Goal: Task Accomplishment & Management: Manage account settings

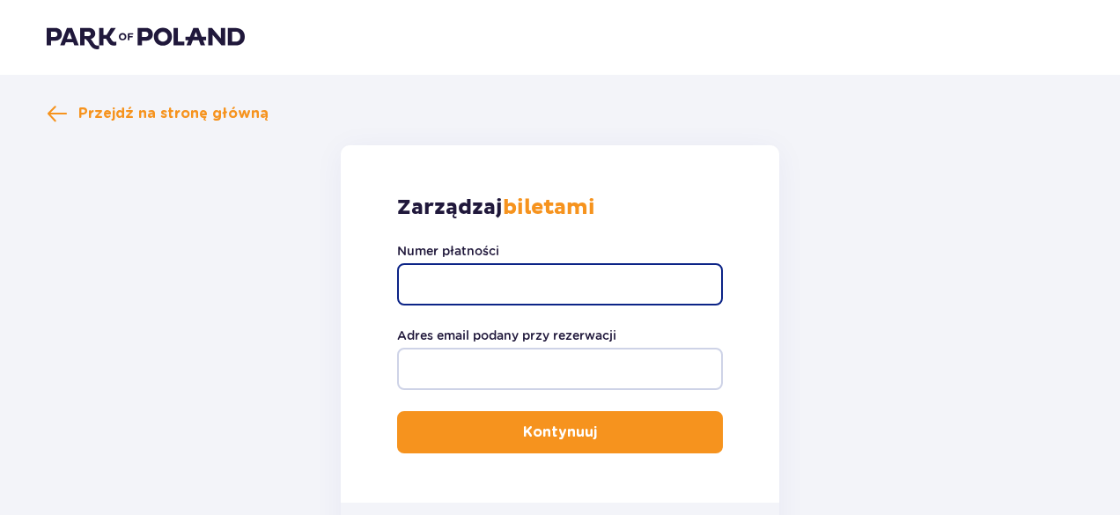
click at [523, 278] on input "Numer płatności" at bounding box center [560, 284] width 326 height 42
type input "0160014093951881"
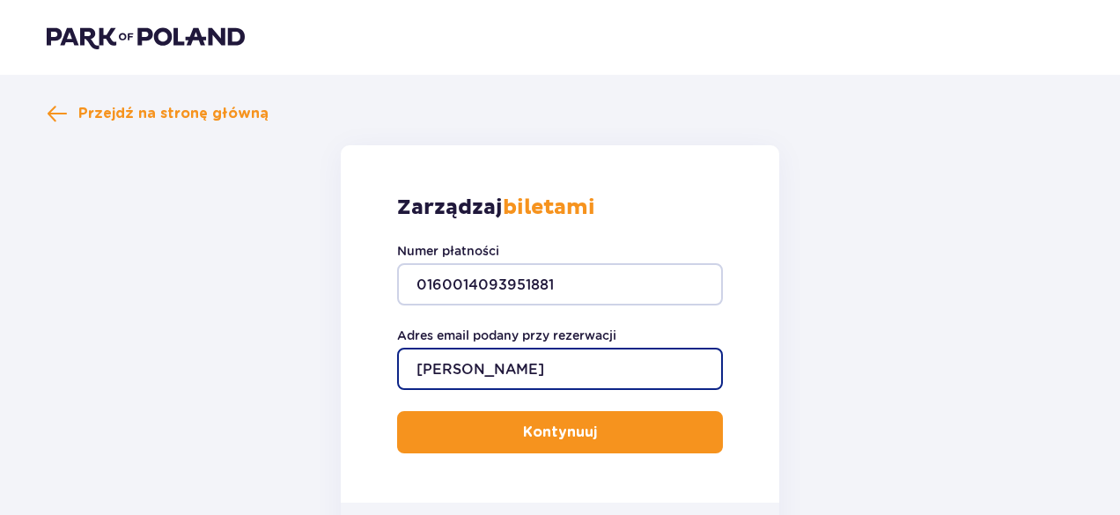
type input "[EMAIL_ADDRESS][DOMAIN_NAME]"
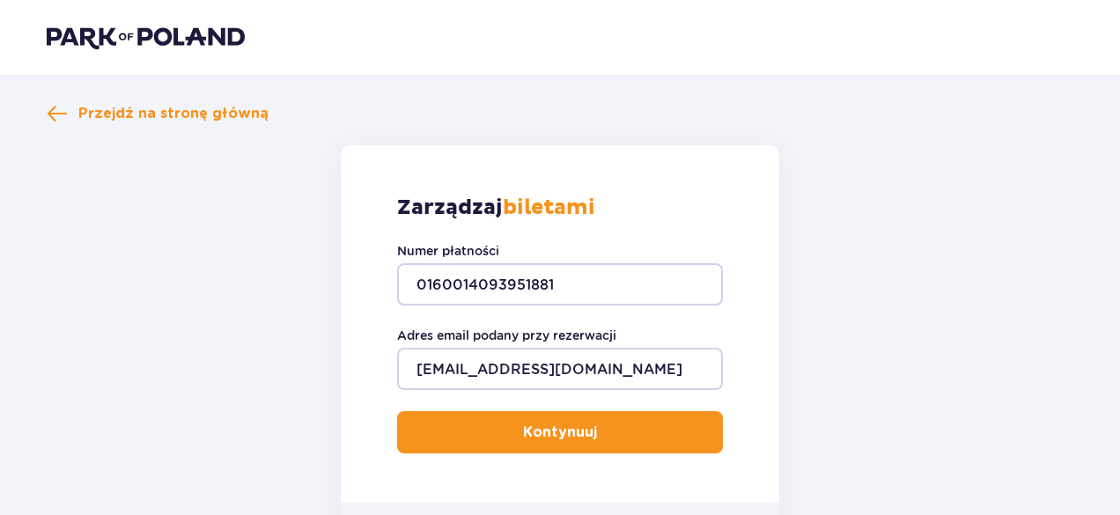
click at [580, 426] on p "Kontynuuj" at bounding box center [560, 432] width 74 height 19
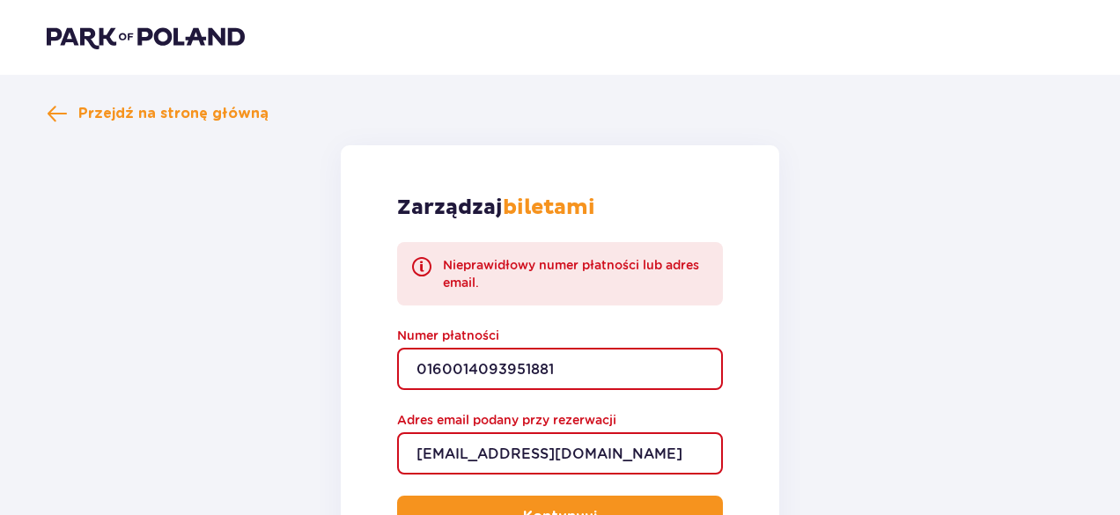
click at [606, 366] on input "0160014093951881" at bounding box center [560, 369] width 326 height 42
type input "0"
click at [397, 496] on button "Kontynuuj" at bounding box center [560, 517] width 326 height 42
type input "4"
type input "TR-VRC-FLCR1DX"
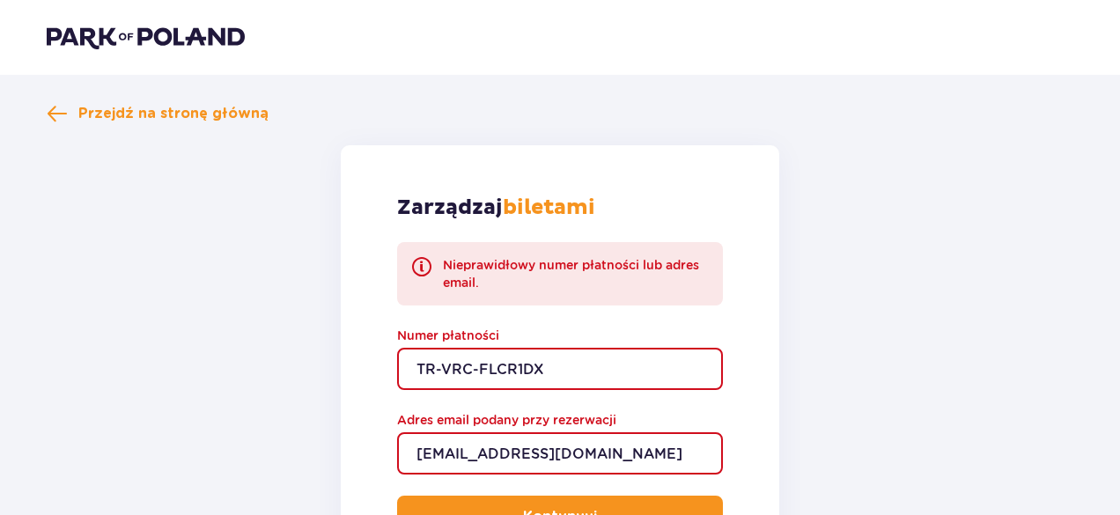
click at [397, 496] on button "Kontynuuj" at bounding box center [560, 517] width 326 height 42
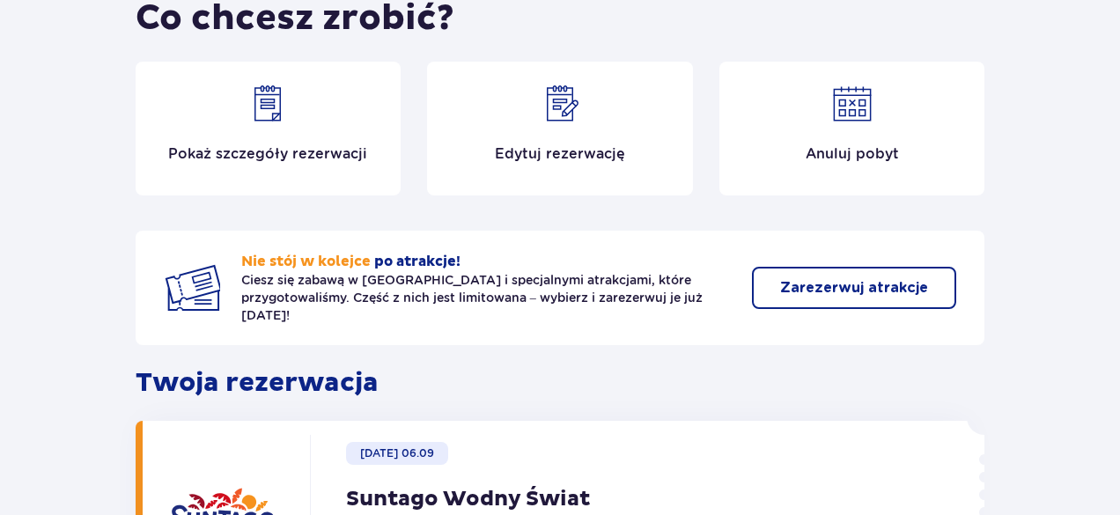
scroll to position [147, 0]
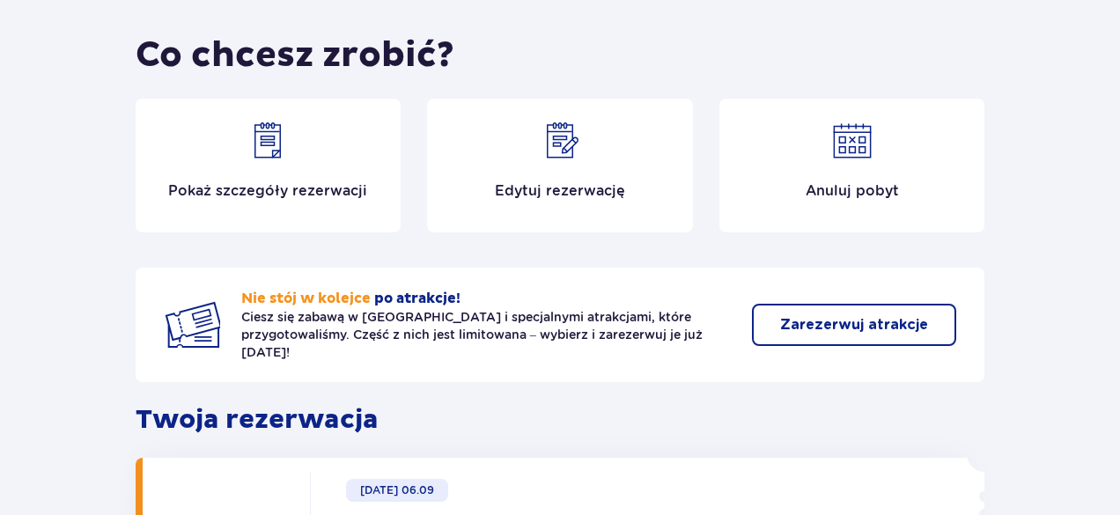
click at [540, 195] on p "Edytuj rezerwację" at bounding box center [560, 190] width 130 height 19
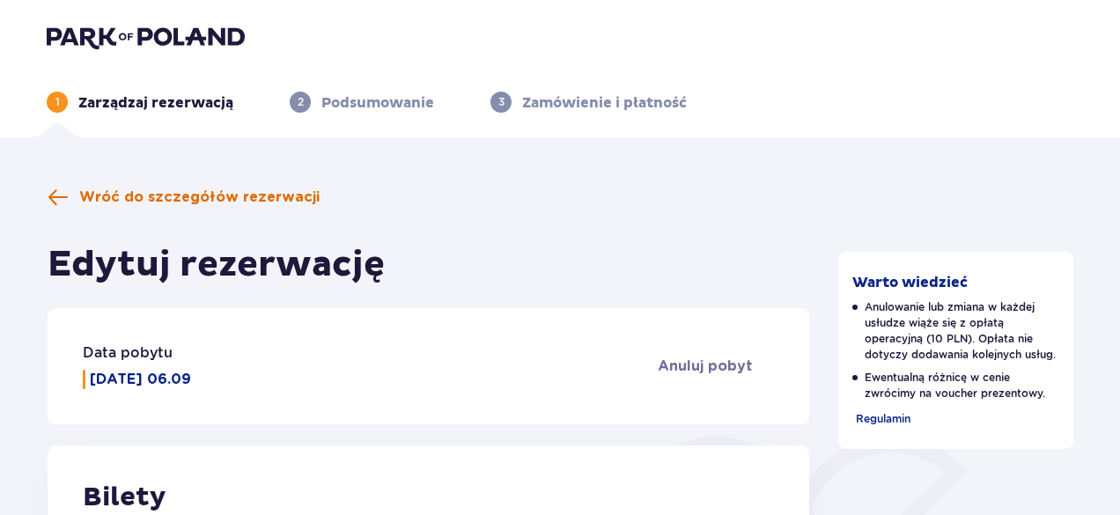
click at [129, 189] on span "Wróć do szczegółów rezerwacji" at bounding box center [199, 197] width 240 height 19
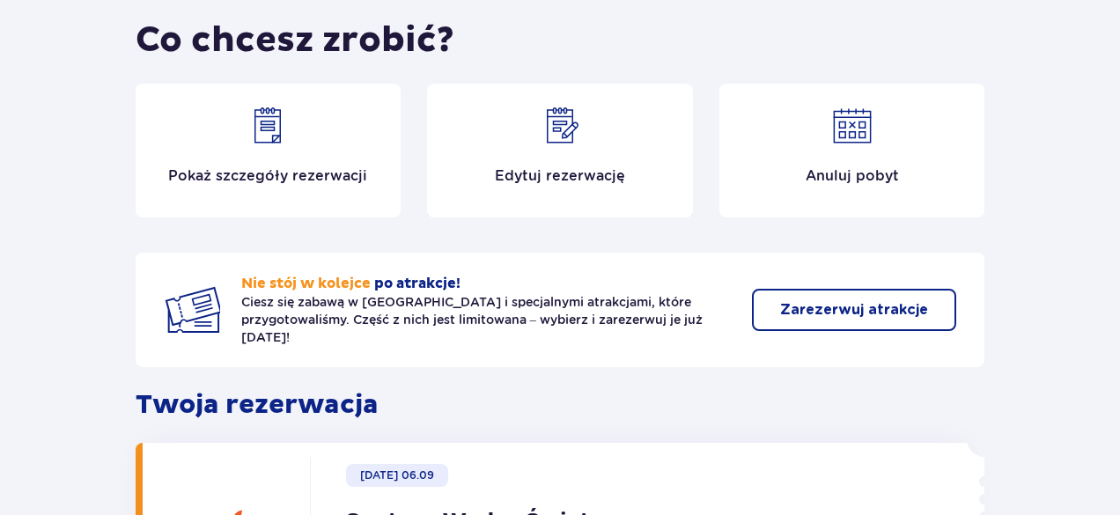
scroll to position [83, 0]
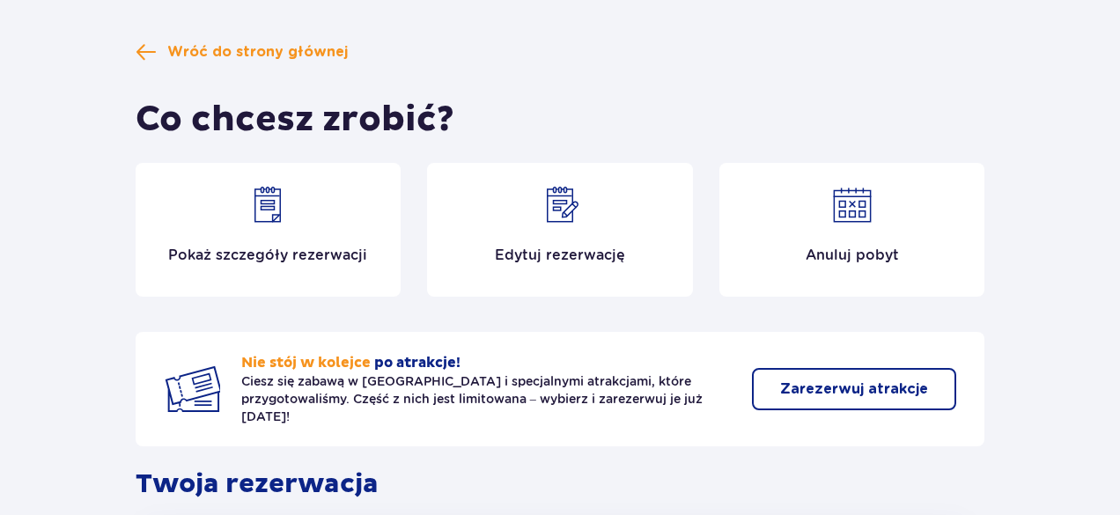
click at [560, 228] on div "Edytuj rezerwację" at bounding box center [560, 230] width 266 height 134
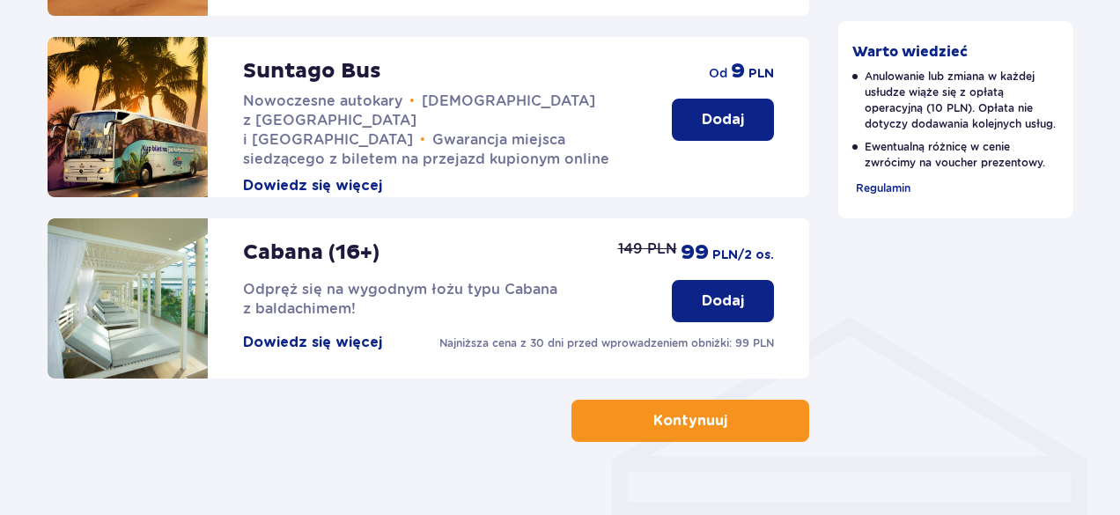
scroll to position [1149, 0]
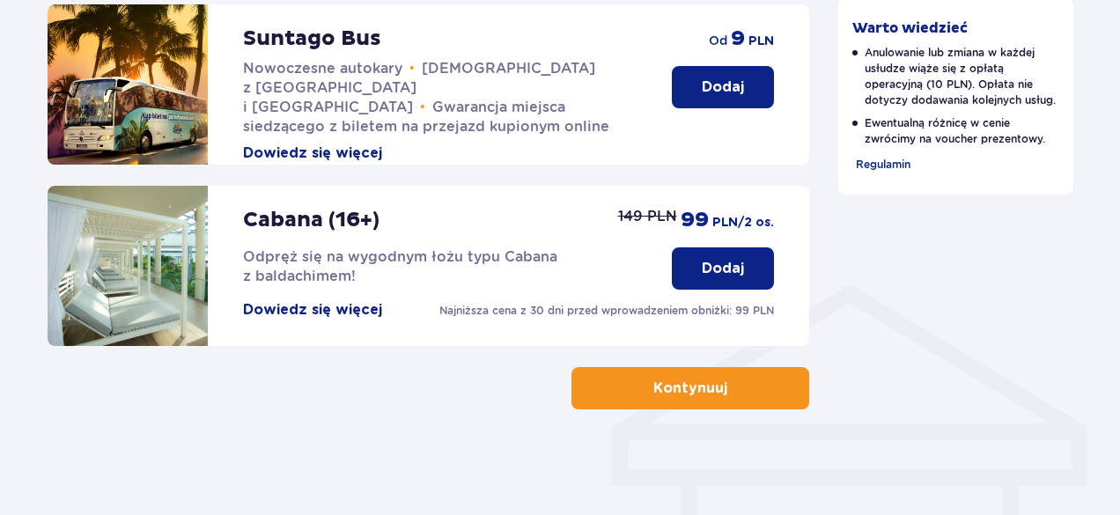
click at [691, 400] on button "Kontynuuj" at bounding box center [691, 388] width 238 height 42
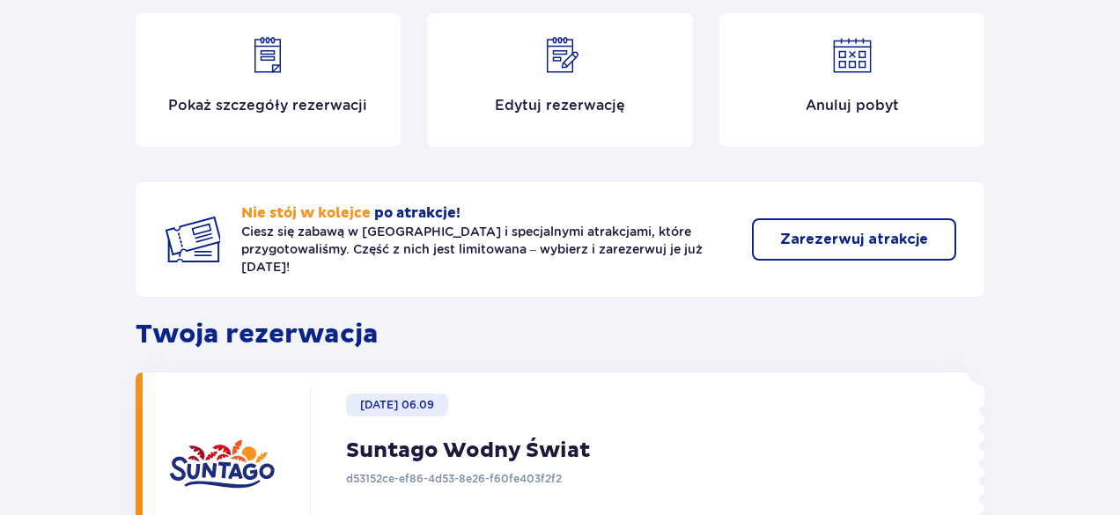
scroll to position [284, 0]
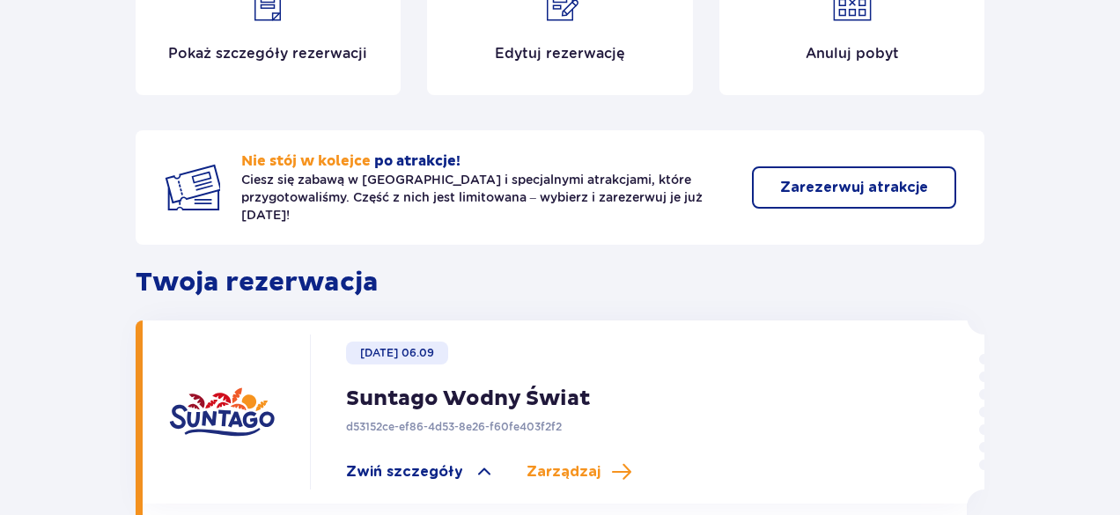
click at [809, 178] on p "Zarezerwuj atrakcje" at bounding box center [854, 187] width 148 height 19
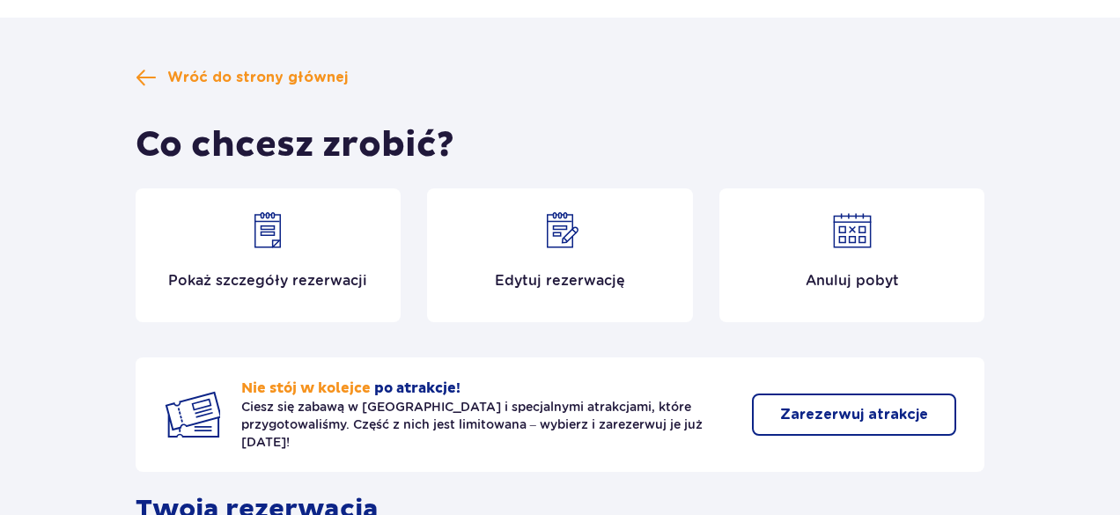
scroll to position [0, 0]
